Goal: Check status: Check status

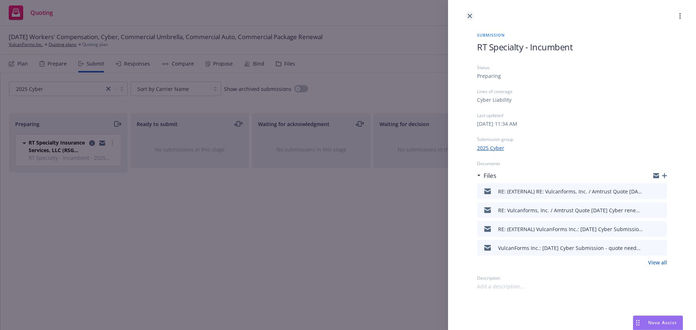
click at [466, 15] on link "close" at bounding box center [469, 16] width 9 height 9
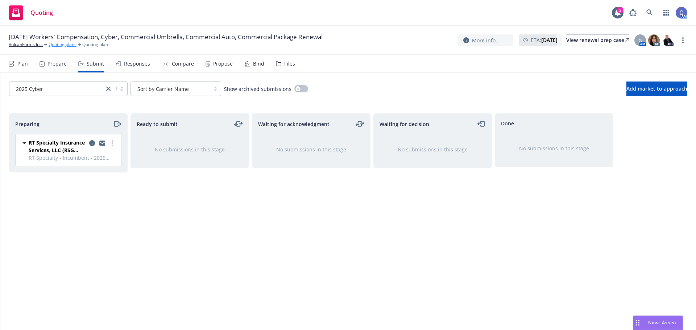
click at [68, 44] on link "Quoting plans" at bounding box center [63, 44] width 28 height 7
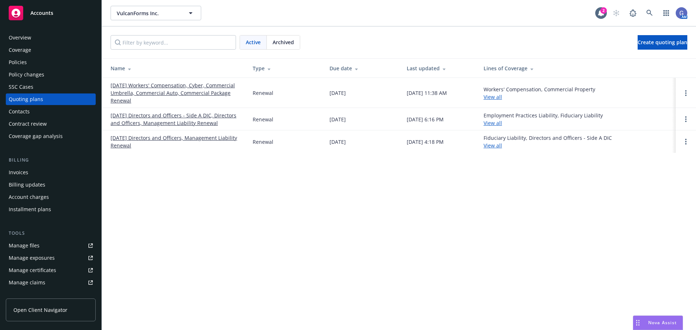
click at [178, 88] on link "[DATE] Workers' Compensation, Cyber, Commercial Umbrella, Commercial Auto, Comm…" at bounding box center [176, 93] width 130 height 23
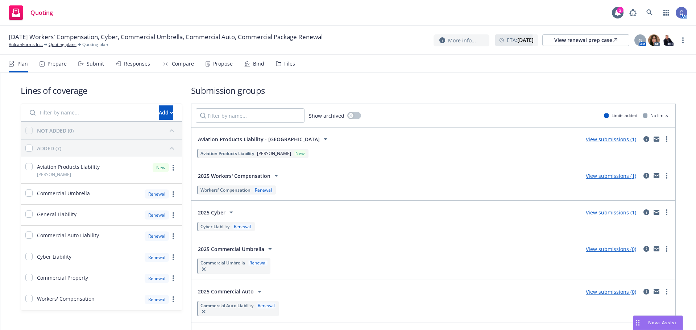
click at [616, 176] on link "View submissions (1)" at bounding box center [611, 176] width 50 height 7
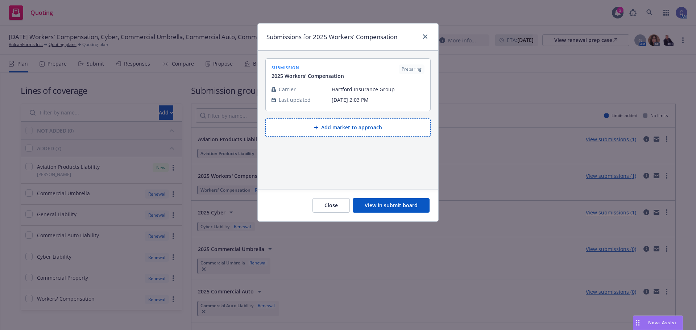
click at [415, 203] on button "View in submit board" at bounding box center [391, 205] width 77 height 14
